Goal: Find specific page/section: Find specific page/section

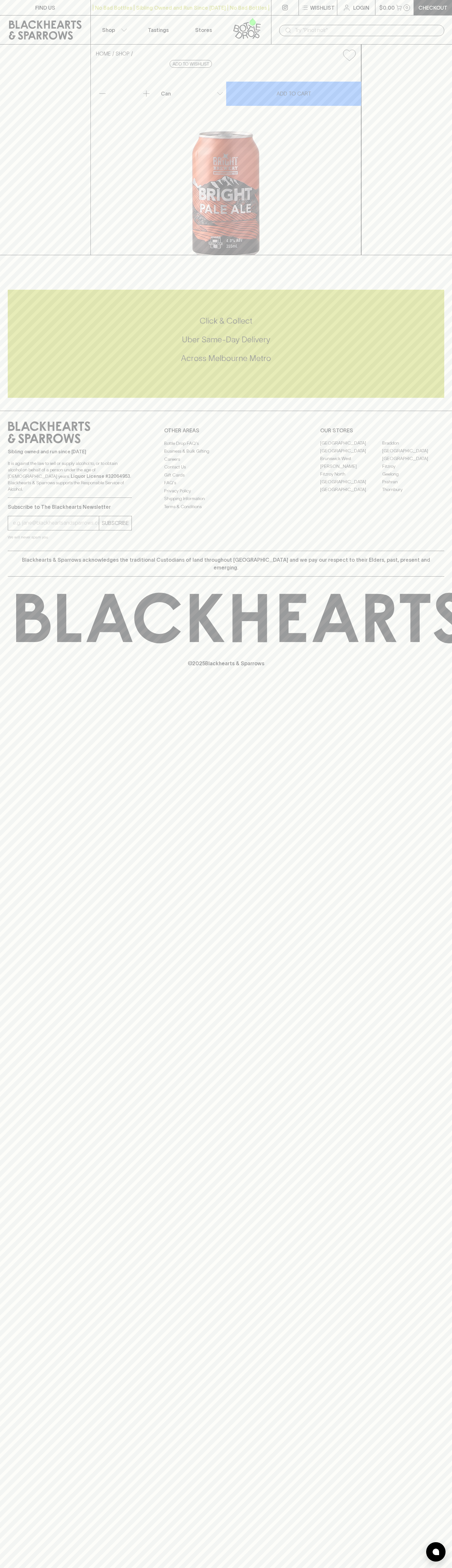
click at [155, 3] on div "| No Bad Bottles | Sibling Owned and Run Since [DATE] | No Bad Bottles | Siblin…" at bounding box center [180, 7] width 181 height 15
click at [439, 486] on link "Prahran" at bounding box center [413, 482] width 62 height 8
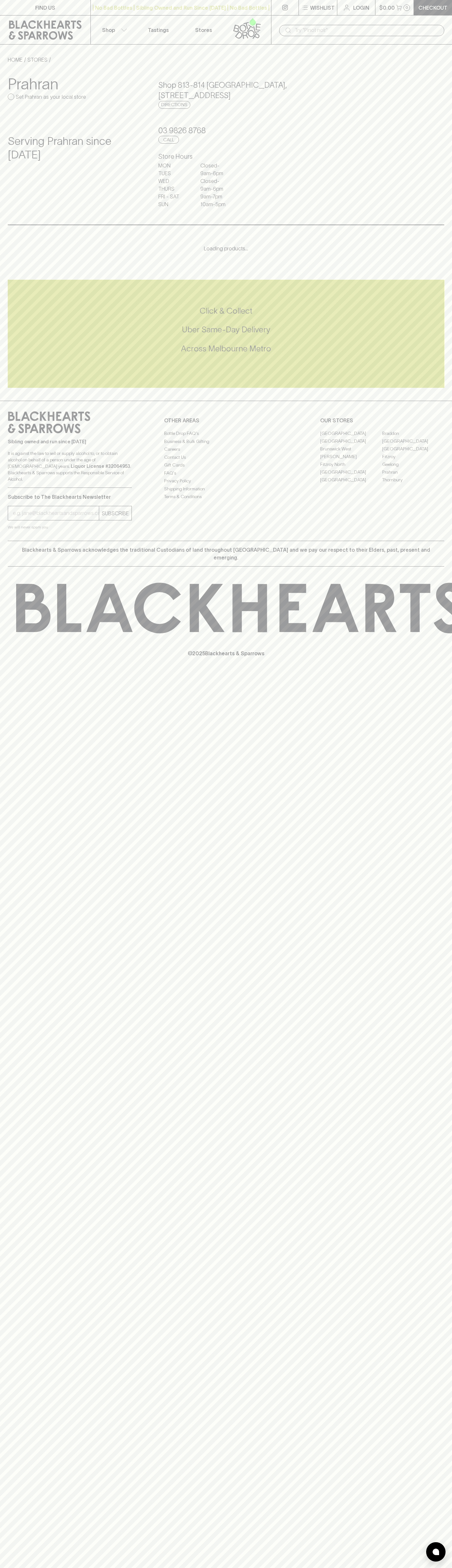
click at [13, 1567] on html "FIND US | No Bad Bottles | Sibling Owned and Run Since 2006 | No Bad Bottles | …" at bounding box center [226, 784] width 452 height 1568
click at [11, 423] on icon at bounding box center [49, 422] width 82 height 22
